Goal: Information Seeking & Learning: Learn about a topic

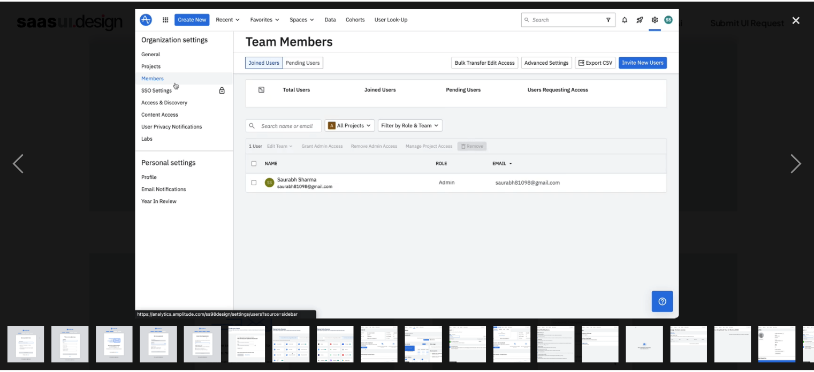
scroll to position [0, 212]
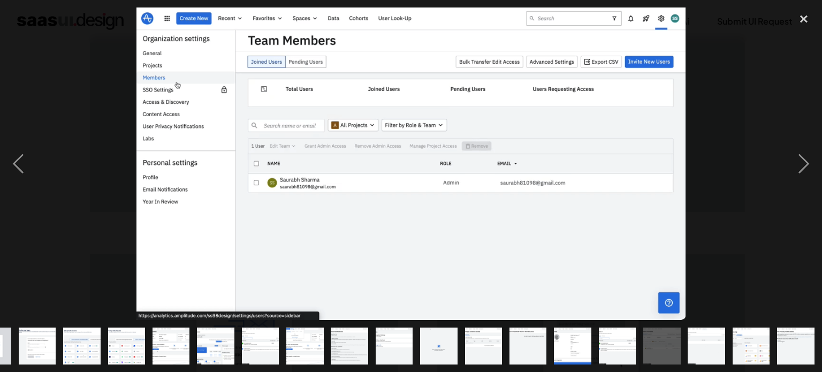
click at [659, 111] on img at bounding box center [410, 163] width 548 height 312
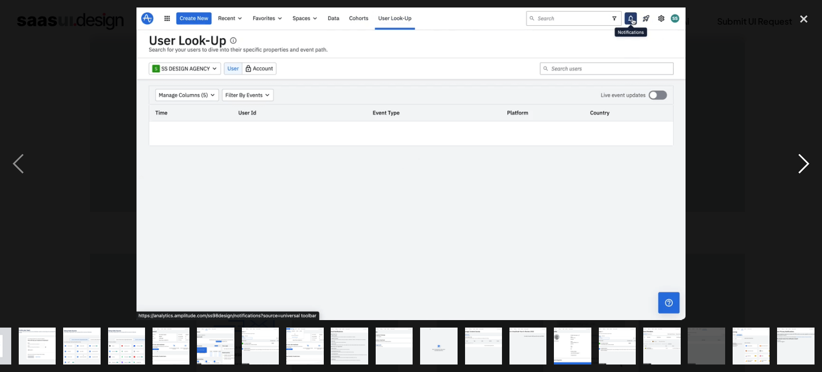
click at [802, 164] on div "next image" at bounding box center [803, 163] width 36 height 312
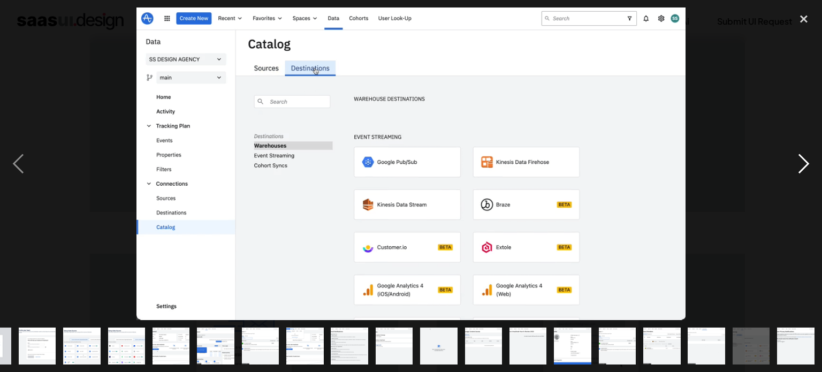
click at [802, 164] on div "next image" at bounding box center [803, 163] width 36 height 312
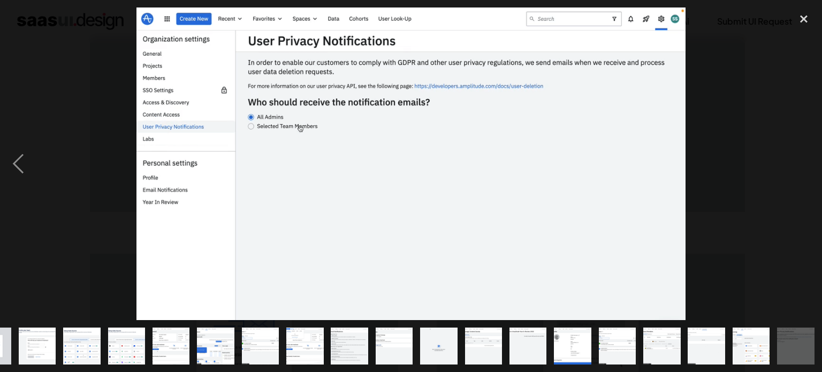
click at [802, 164] on div "next image" at bounding box center [803, 163] width 36 height 312
click at [800, 16] on div "close lightbox" at bounding box center [803, 19] width 36 height 24
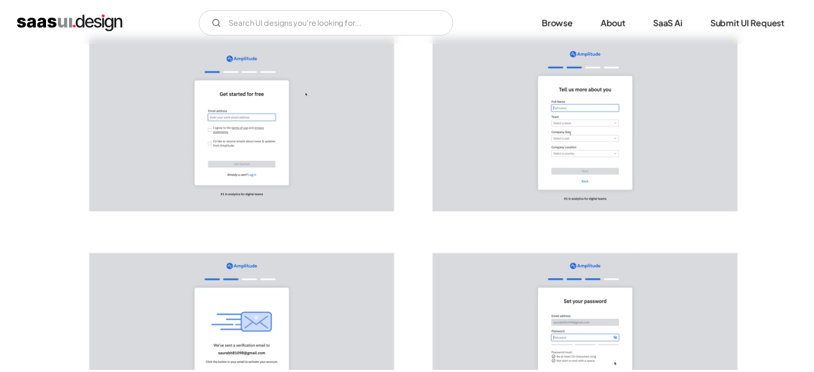
scroll to position [0, 0]
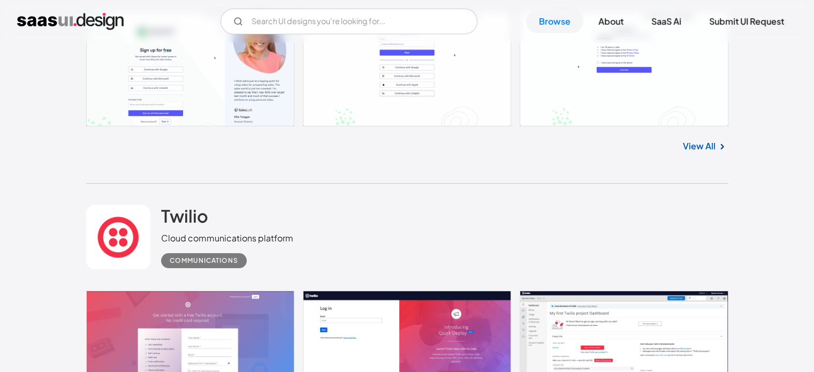
scroll to position [8262, 0]
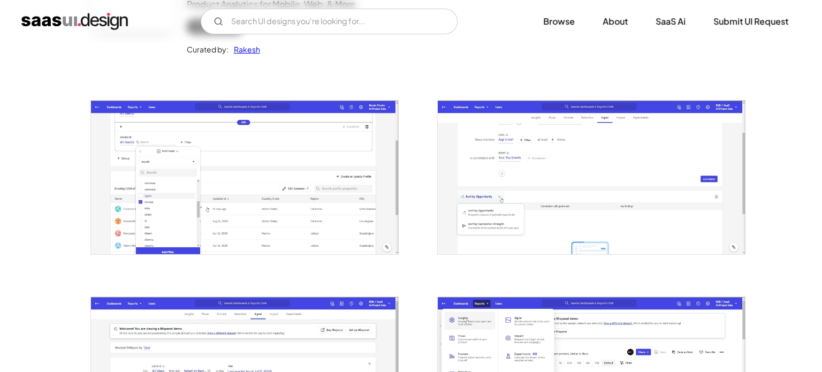
scroll to position [160, 0]
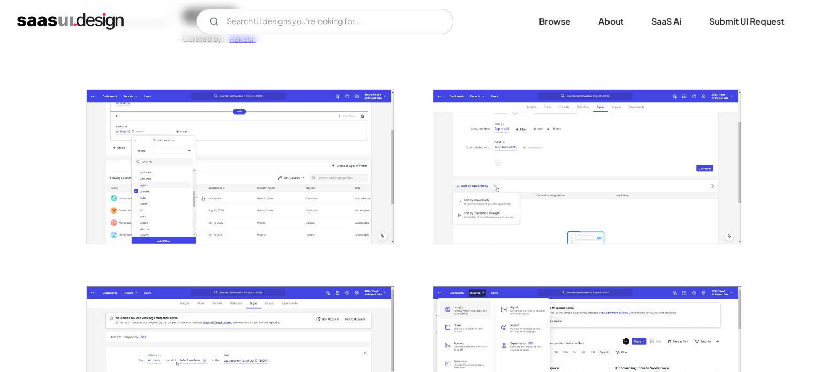
click at [299, 186] on img "open lightbox" at bounding box center [240, 166] width 307 height 153
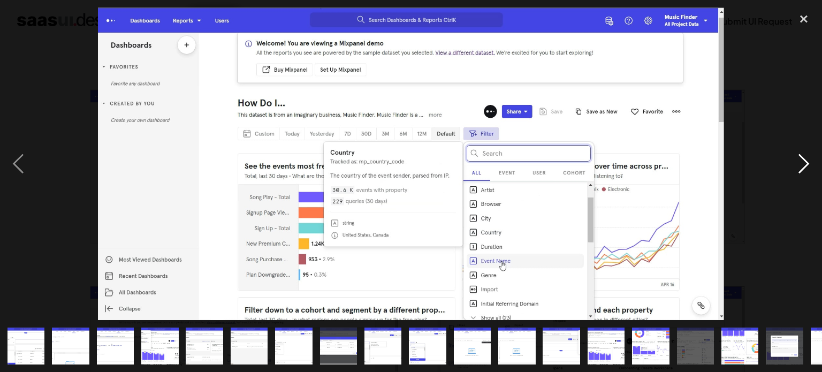
click at [806, 158] on div "next image" at bounding box center [803, 163] width 36 height 312
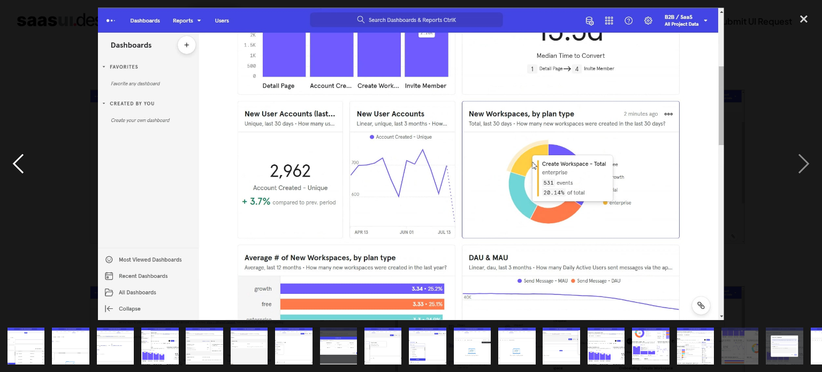
click at [15, 157] on div "previous image" at bounding box center [18, 163] width 36 height 312
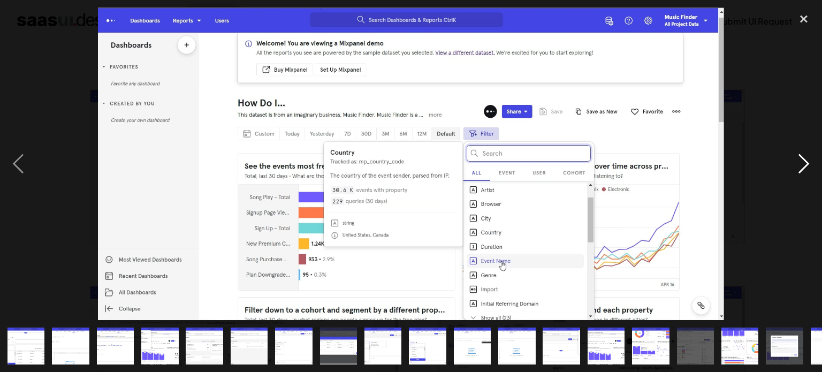
click at [806, 162] on div "next image" at bounding box center [803, 163] width 36 height 312
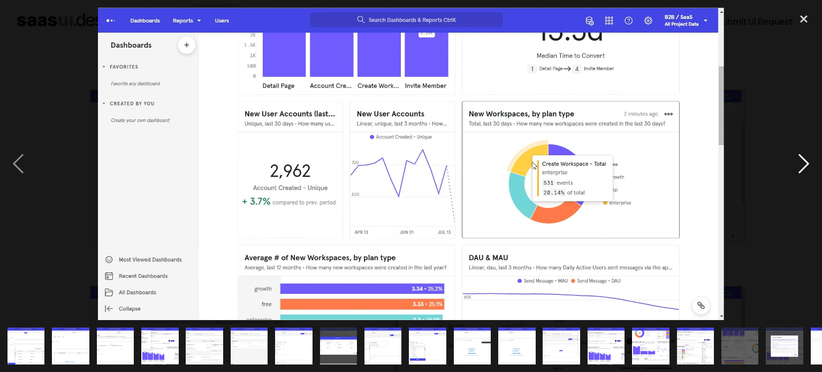
click at [806, 162] on div "next image" at bounding box center [803, 163] width 36 height 312
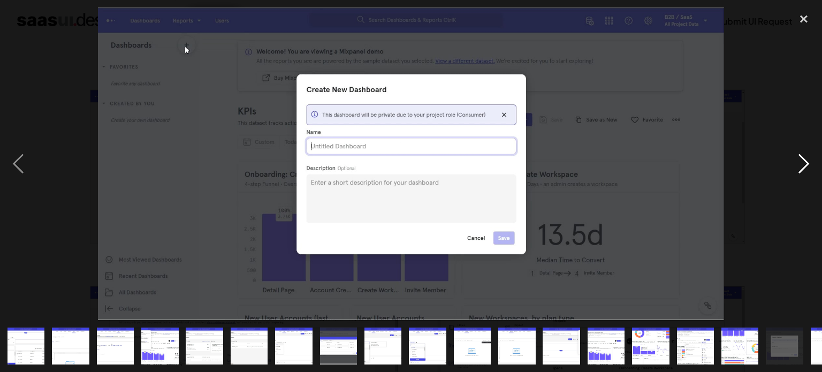
click at [806, 162] on div "next image" at bounding box center [803, 163] width 36 height 312
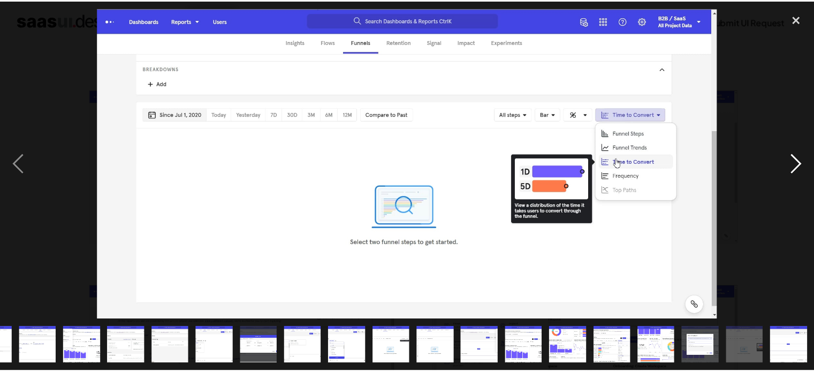
scroll to position [0, 78]
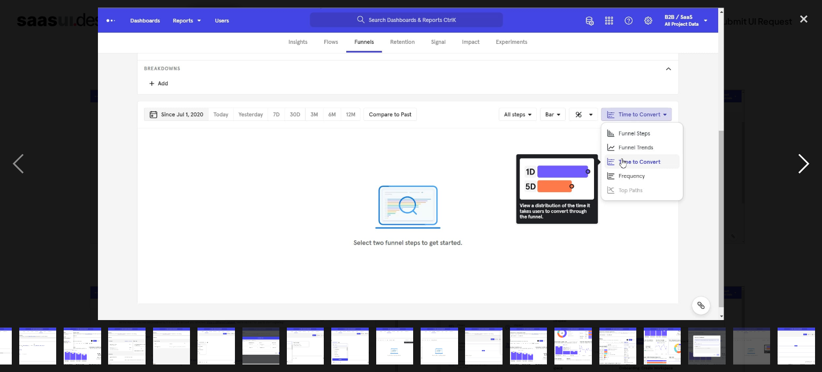
click at [806, 162] on div "next image" at bounding box center [803, 163] width 36 height 312
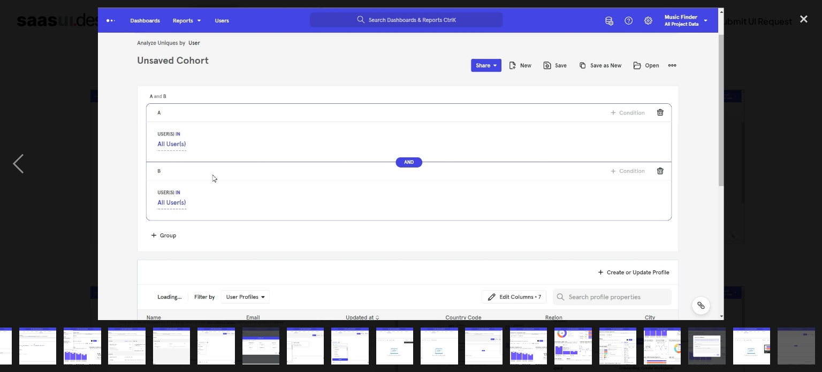
click at [806, 162] on div "next image" at bounding box center [803, 163] width 36 height 312
click at [805, 13] on div "close lightbox" at bounding box center [803, 19] width 36 height 24
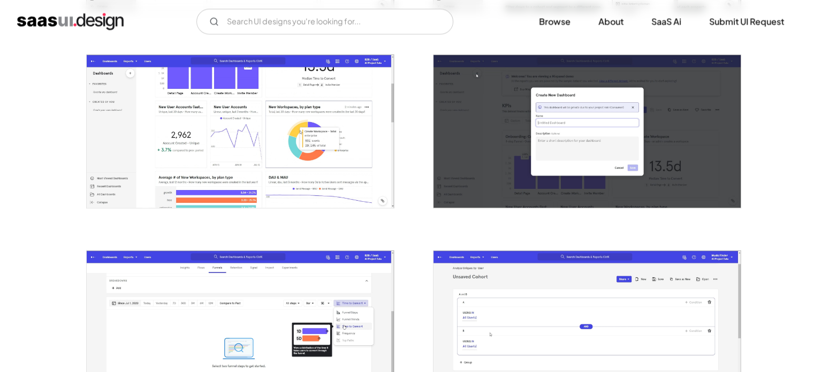
scroll to position [1754, 0]
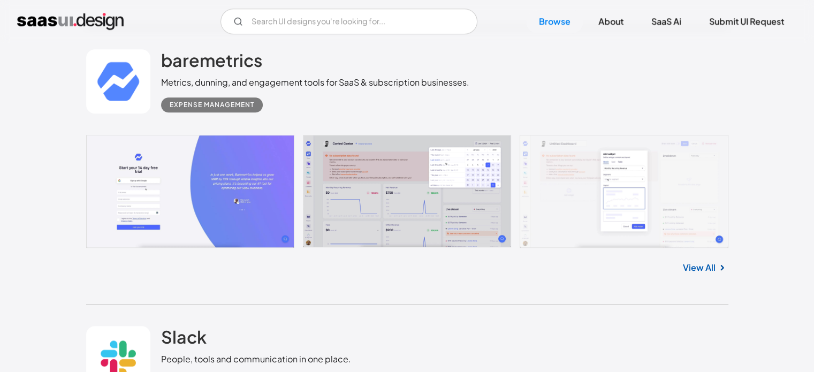
scroll to position [9017, 0]
